Goal: Task Accomplishment & Management: Manage account settings

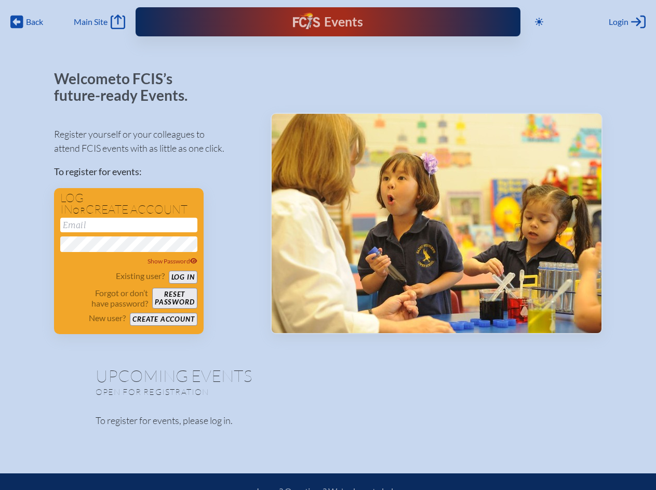
click at [27, 22] on span "Back" at bounding box center [34, 22] width 17 height 10
click at [539, 22] on icon at bounding box center [539, 22] width 8 height 8
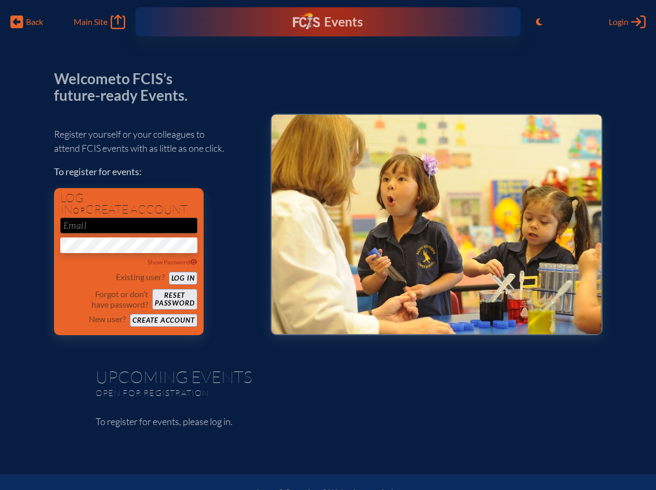
click at [627, 22] on span "Login" at bounding box center [619, 22] width 20 height 10
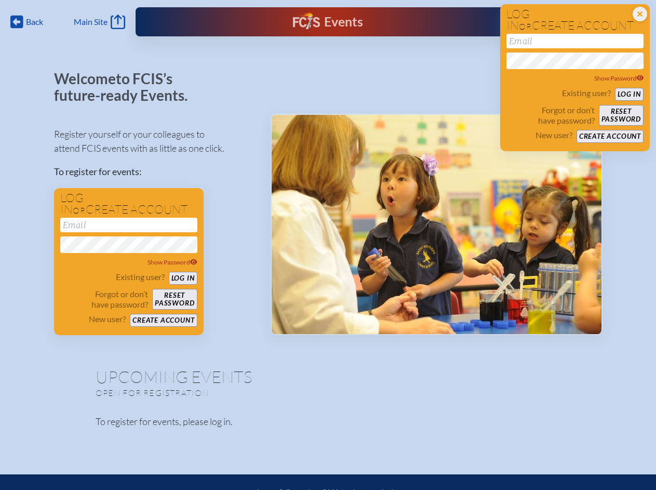
click at [129, 261] on div "Show Password" at bounding box center [128, 262] width 137 height 10
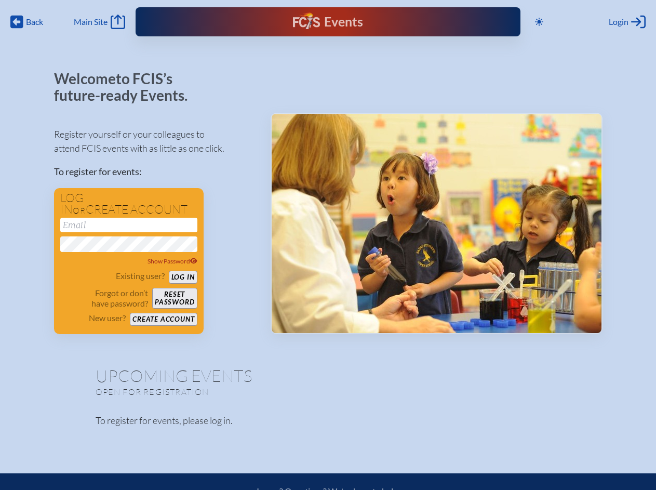
click at [27, 22] on span "Back" at bounding box center [34, 22] width 17 height 10
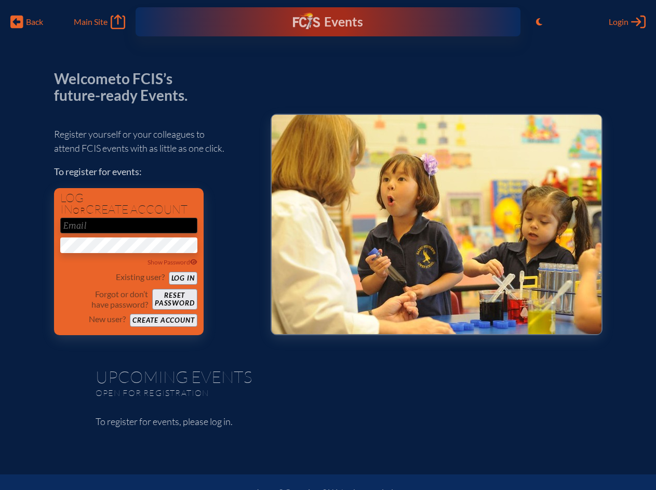
click at [539, 22] on icon "Toggle to Light Mode" at bounding box center [539, 22] width 6 height 8
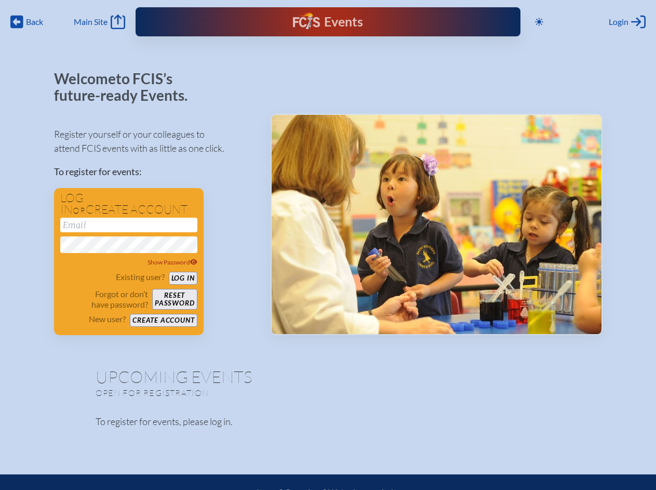
click at [627, 22] on span "Login" at bounding box center [619, 22] width 20 height 10
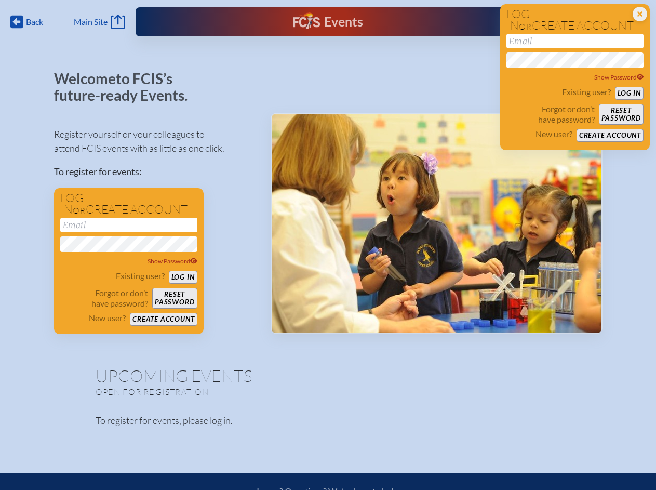
click at [129, 261] on div "Show Password" at bounding box center [128, 261] width 137 height 10
